Goal: Submit feedback/report problem

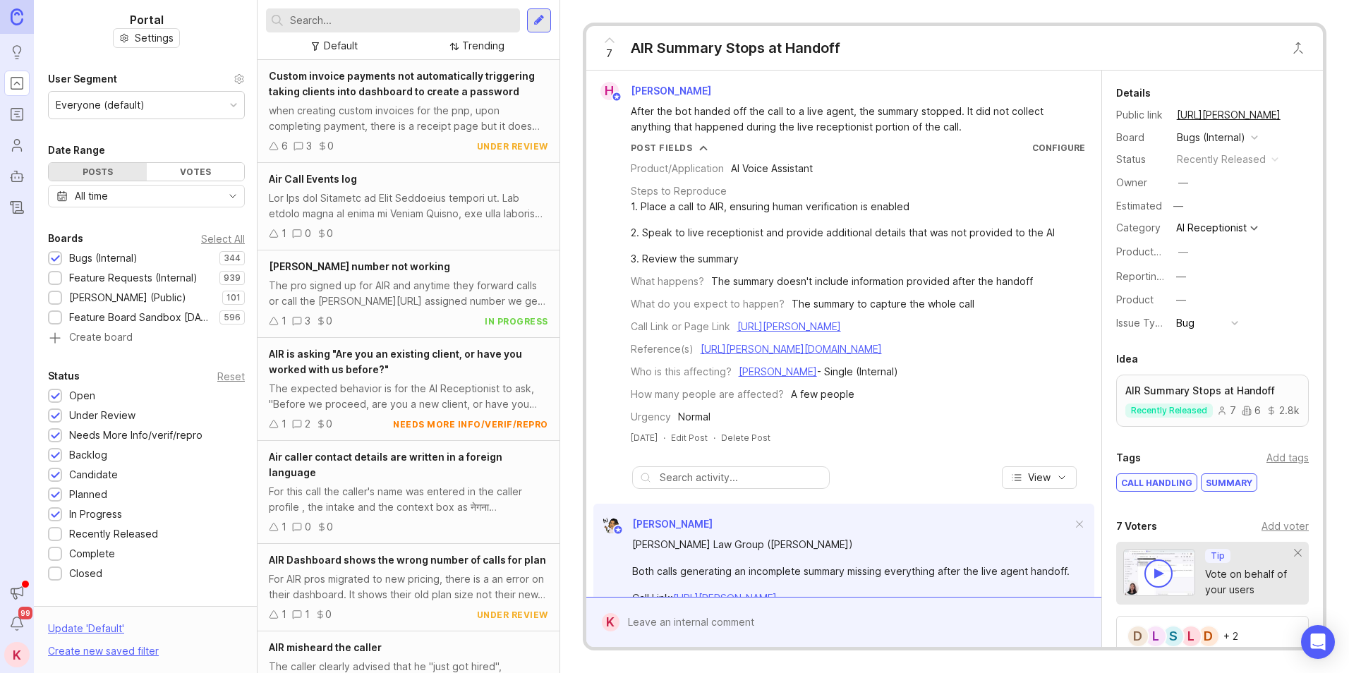
click at [841, 332] on link "[URL][PERSON_NAME]" at bounding box center [789, 326] width 104 height 12
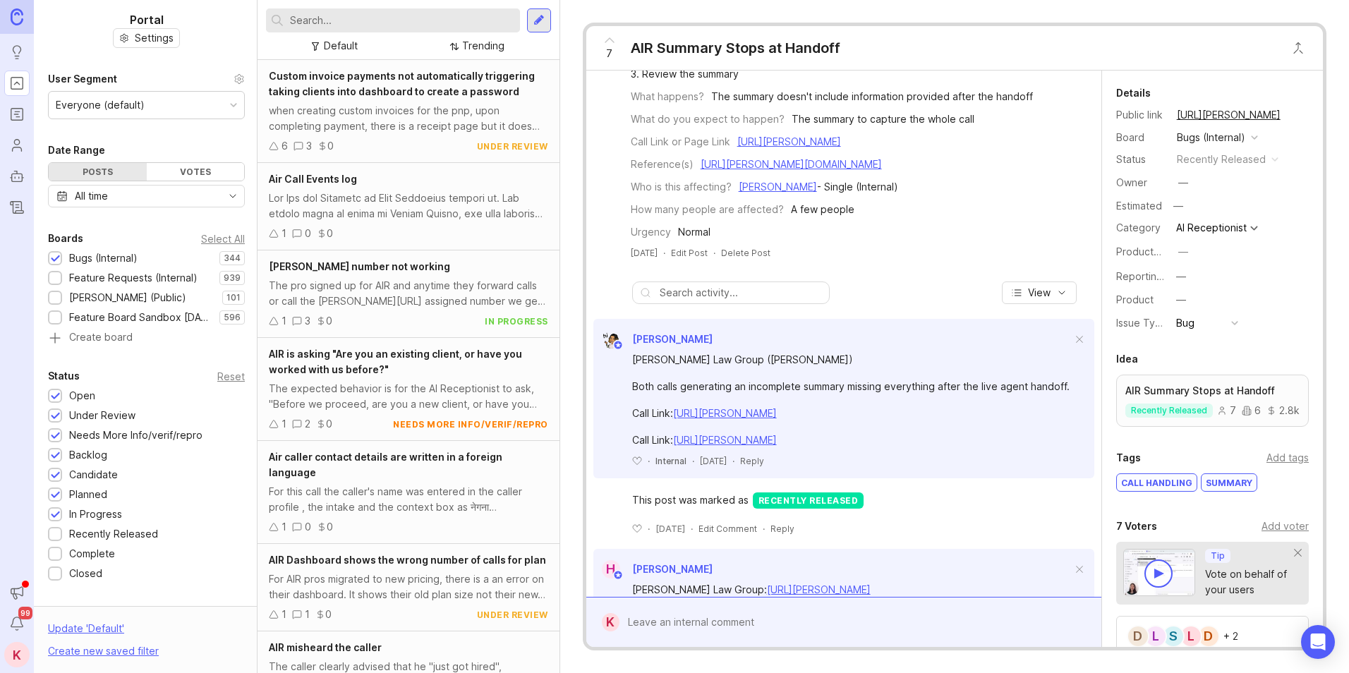
scroll to position [298, 0]
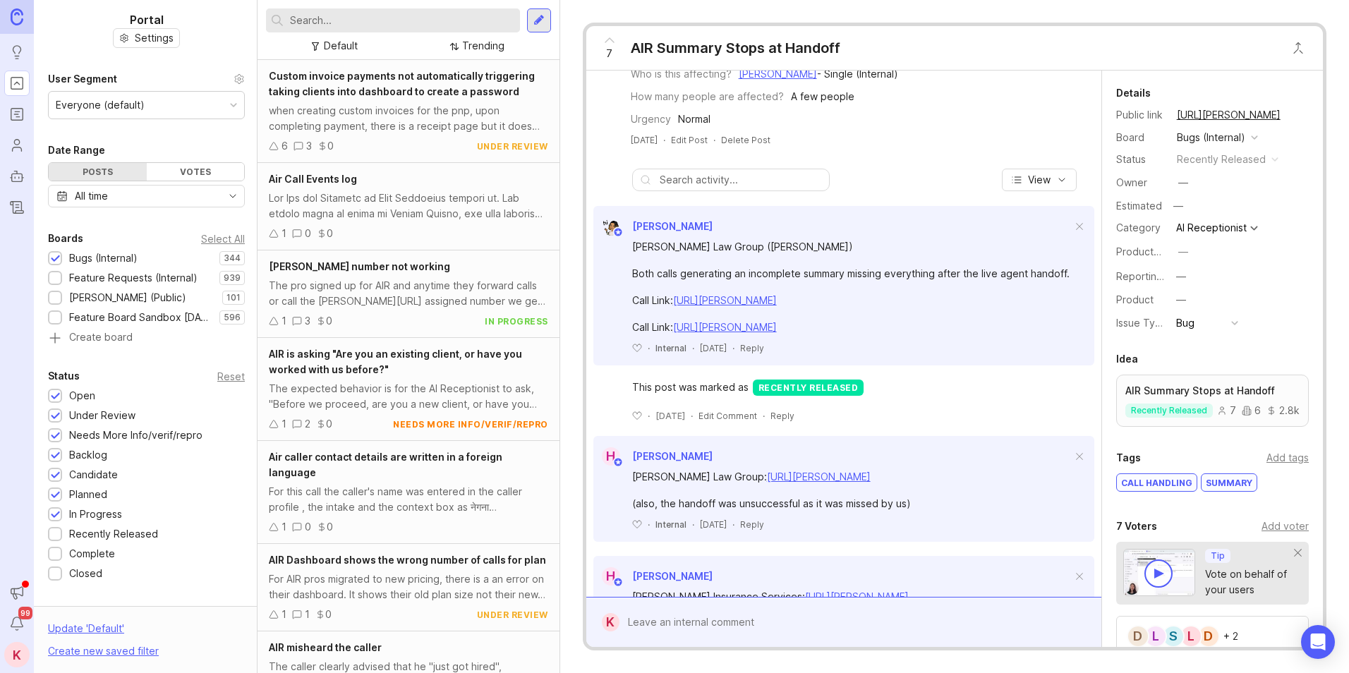
drag, startPoint x: 933, startPoint y: 371, endPoint x: 918, endPoint y: 444, distance: 74.7
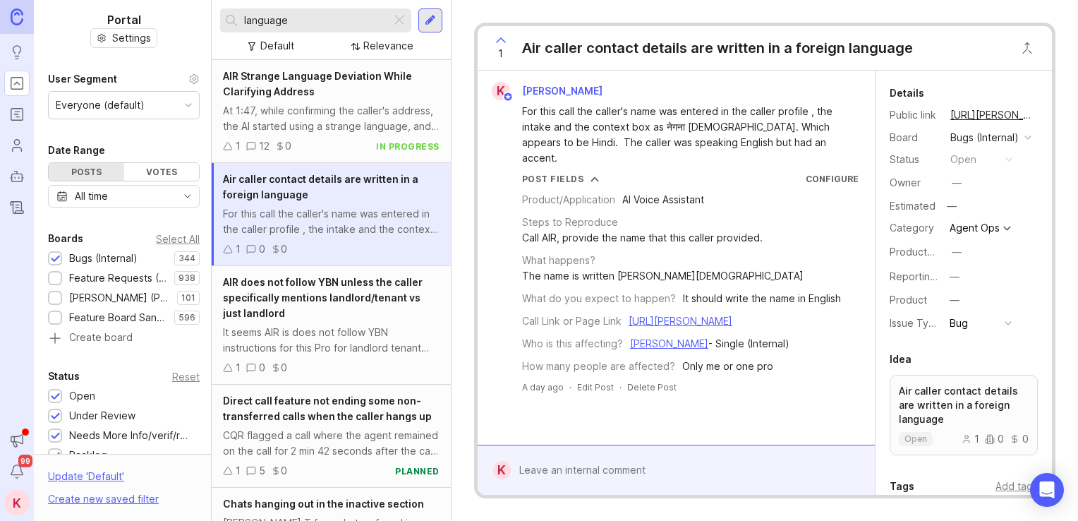
click at [341, 21] on input "language" at bounding box center [314, 21] width 141 height 16
type input "intake blank"
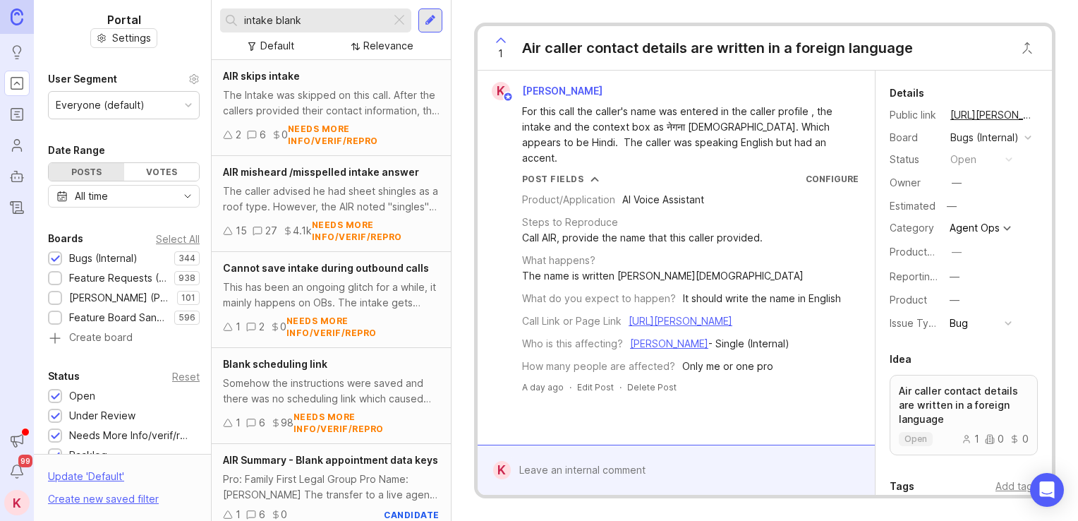
click at [398, 17] on div at bounding box center [399, 20] width 17 height 18
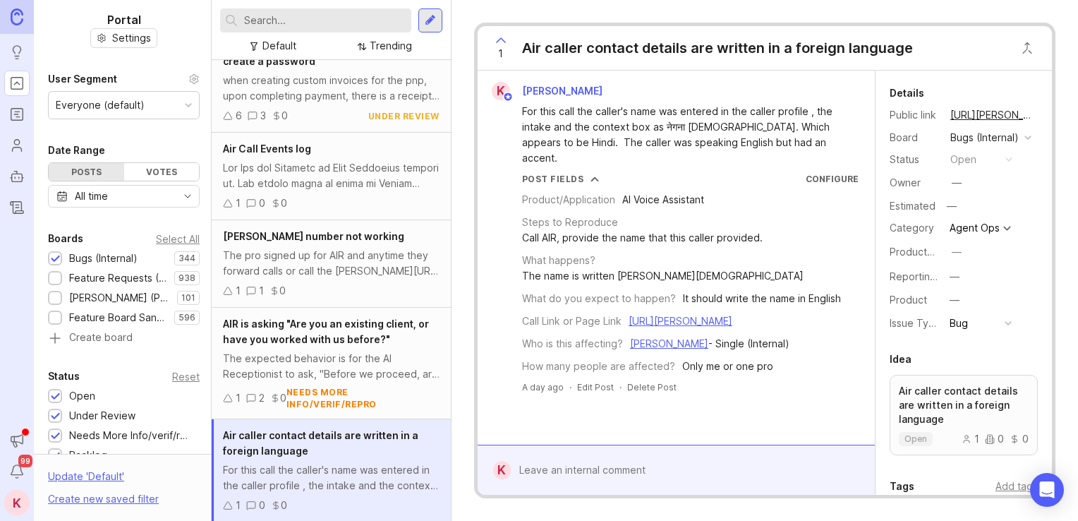
click at [434, 17] on div at bounding box center [430, 20] width 11 height 13
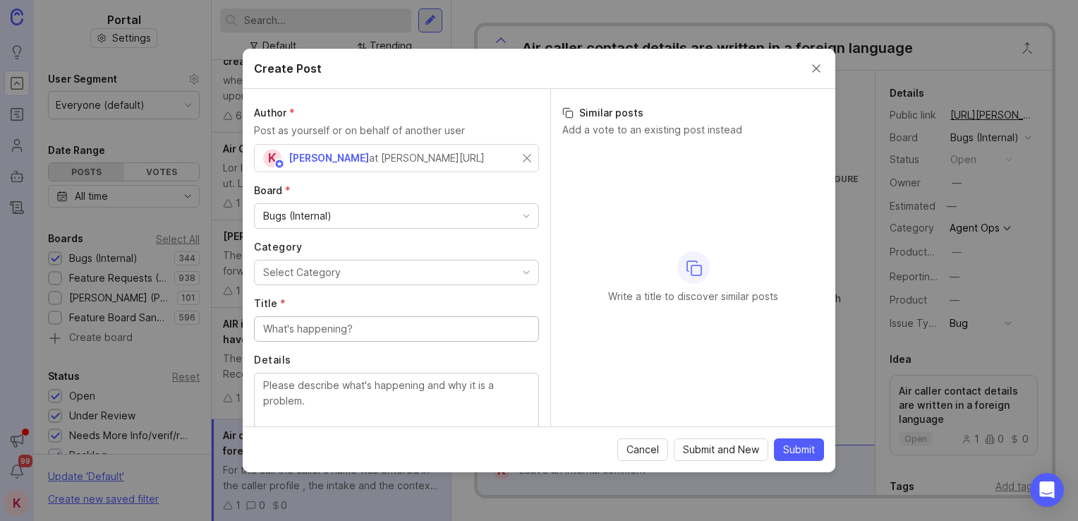
click at [368, 274] on button "Select Category" at bounding box center [396, 272] width 285 height 25
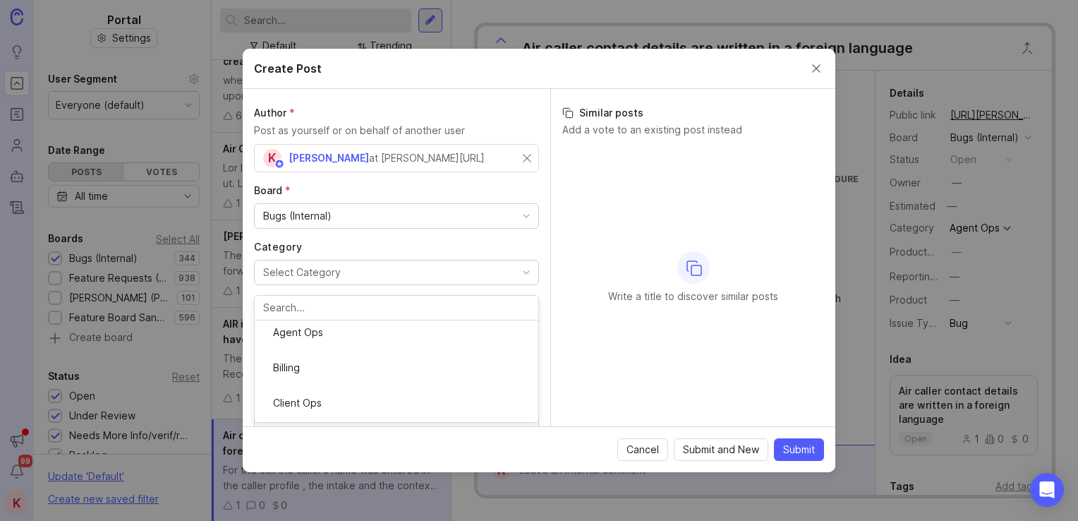
scroll to position [257, 0]
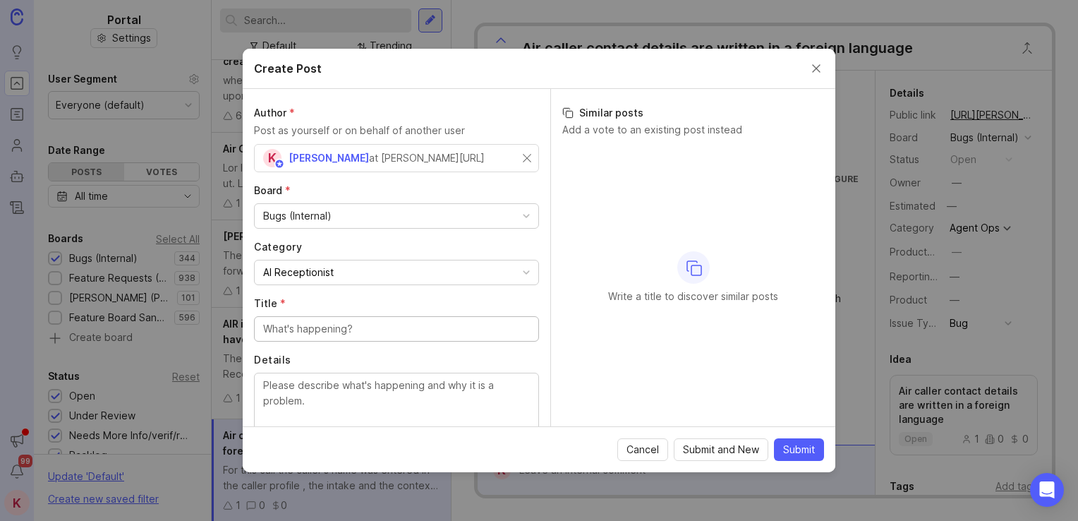
click at [347, 330] on input "Title *" at bounding box center [396, 329] width 267 height 16
click at [366, 328] on input "Title *" at bounding box center [396, 329] width 267 height 16
click at [339, 326] on input "Title *" at bounding box center [396, 329] width 267 height 16
click at [305, 388] on textarea "Details" at bounding box center [396, 400] width 267 height 47
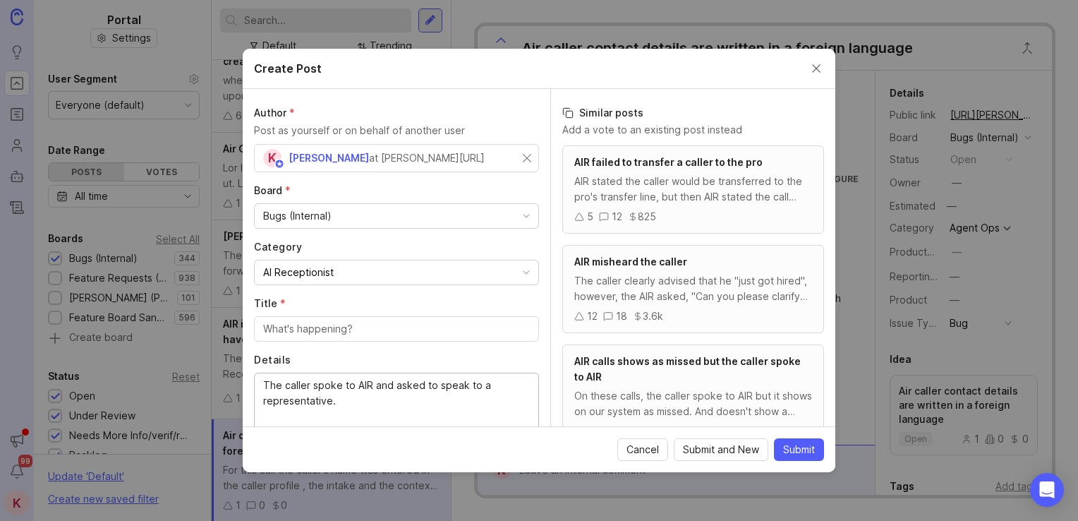
type textarea "The caller spoke to AIR and asked to speak to a representative."
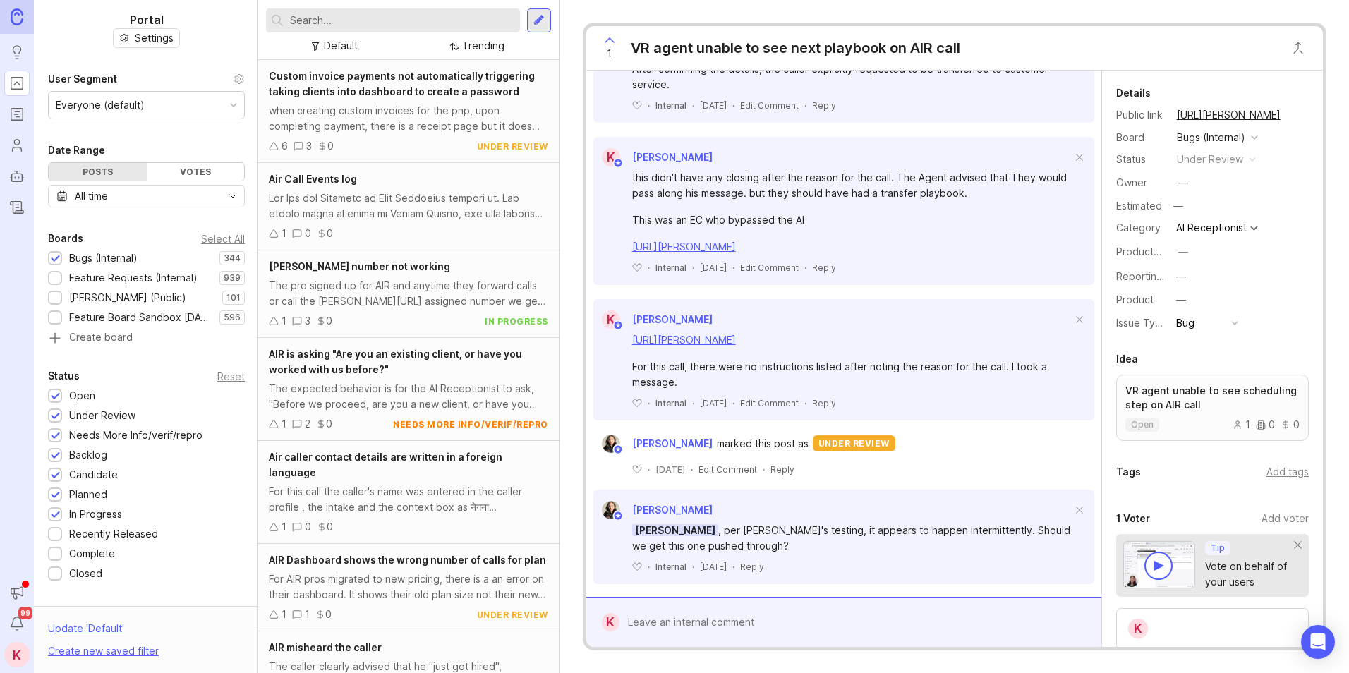
drag, startPoint x: 969, startPoint y: 310, endPoint x: 968, endPoint y: 420, distance: 110.1
